Goal: Task Accomplishment & Management: Manage account settings

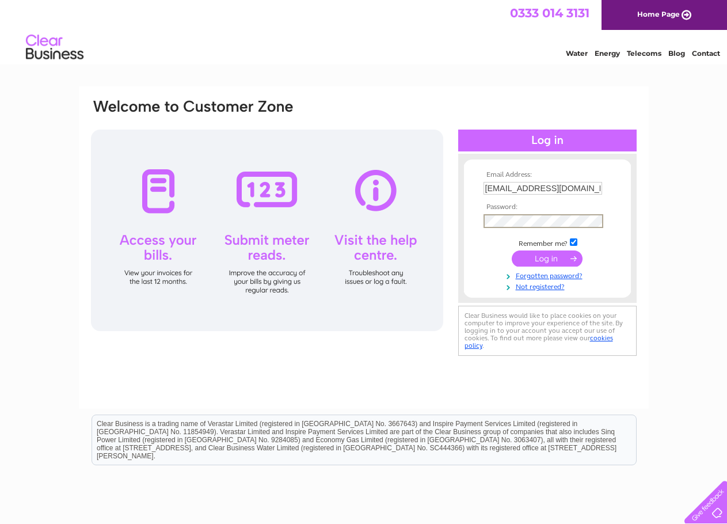
click at [512, 251] on input "submit" at bounding box center [547, 259] width 71 height 16
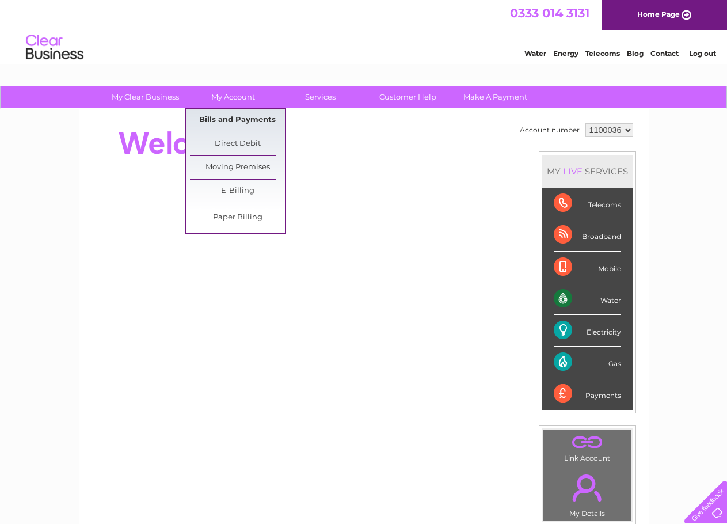
click at [236, 115] on link "Bills and Payments" at bounding box center [237, 120] width 95 height 23
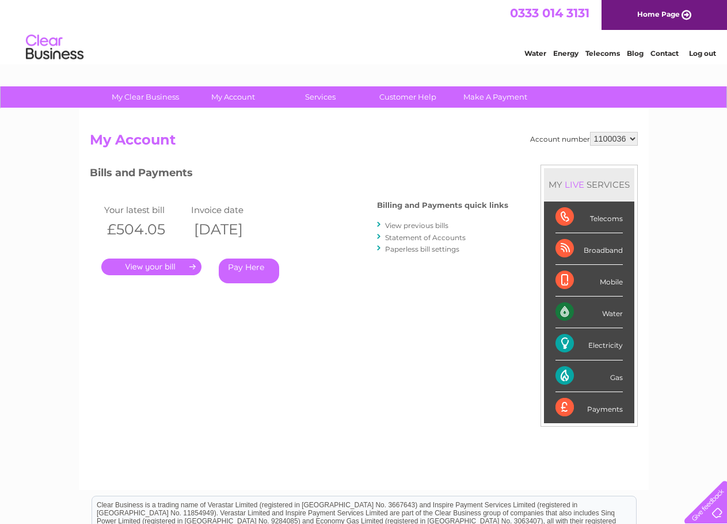
click at [162, 268] on link "." at bounding box center [151, 267] width 100 height 17
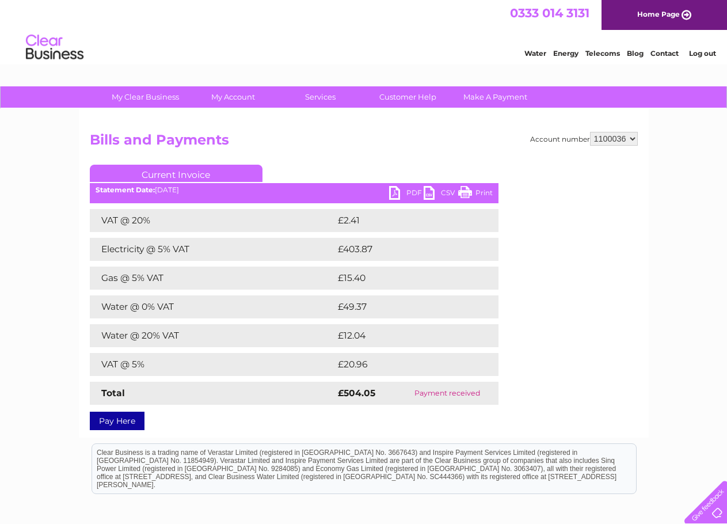
click at [406, 187] on link "PDF" at bounding box center [406, 194] width 35 height 17
click at [714, 51] on link "Log out" at bounding box center [702, 53] width 27 height 9
